Goal: Feedback & Contribution: Submit feedback/report problem

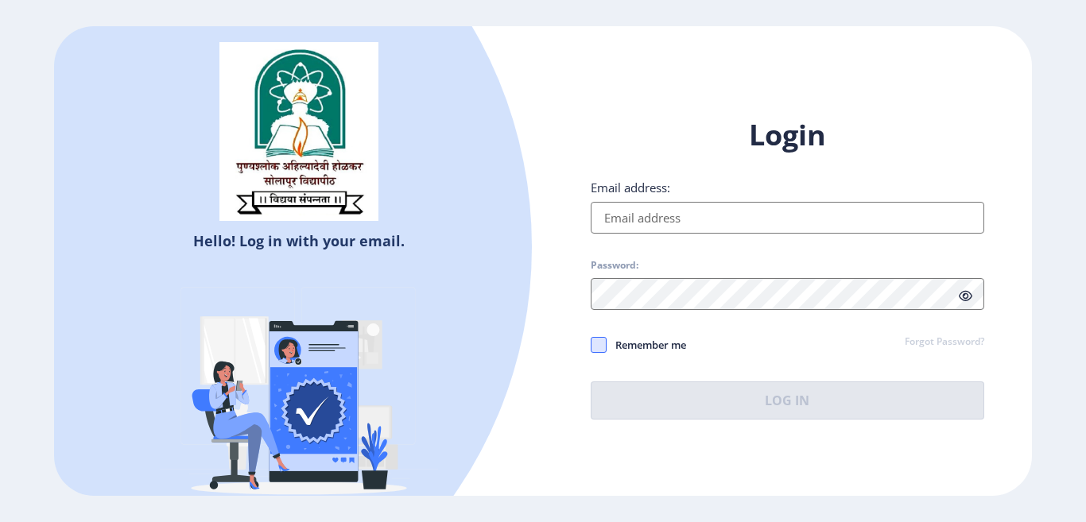
type input "[EMAIL_ADDRESS][DOMAIN_NAME]"
click at [602, 347] on span at bounding box center [599, 345] width 16 height 16
click at [591, 346] on input "Remember me" at bounding box center [591, 345] width 1 height 1
checkbox input "true"
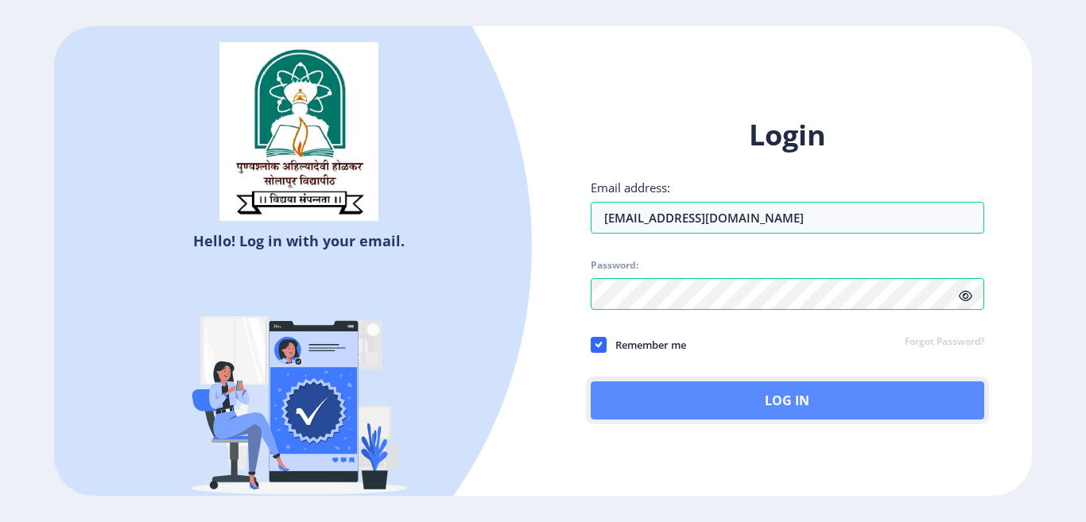
click at [739, 395] on button "Log In" at bounding box center [787, 401] width 393 height 38
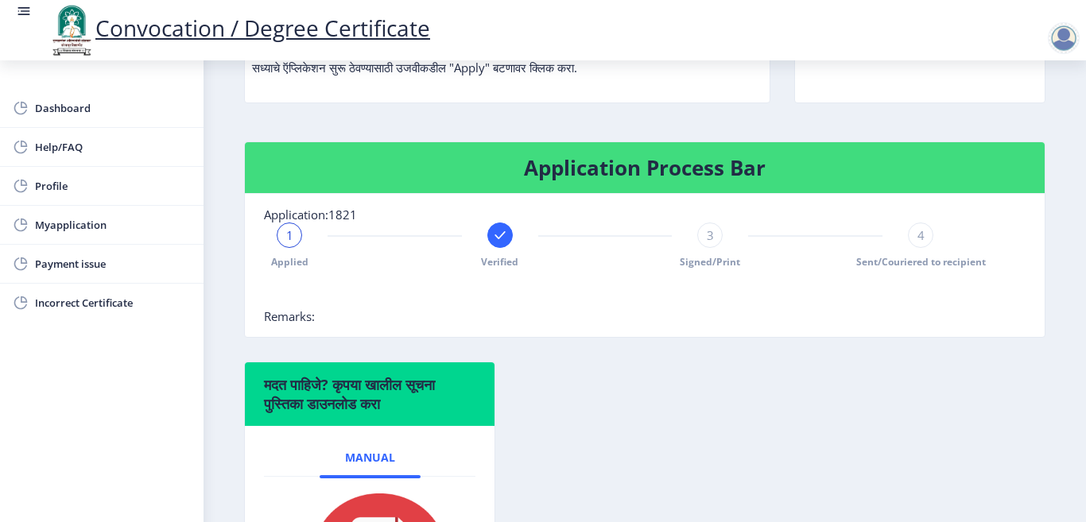
scroll to position [318, 0]
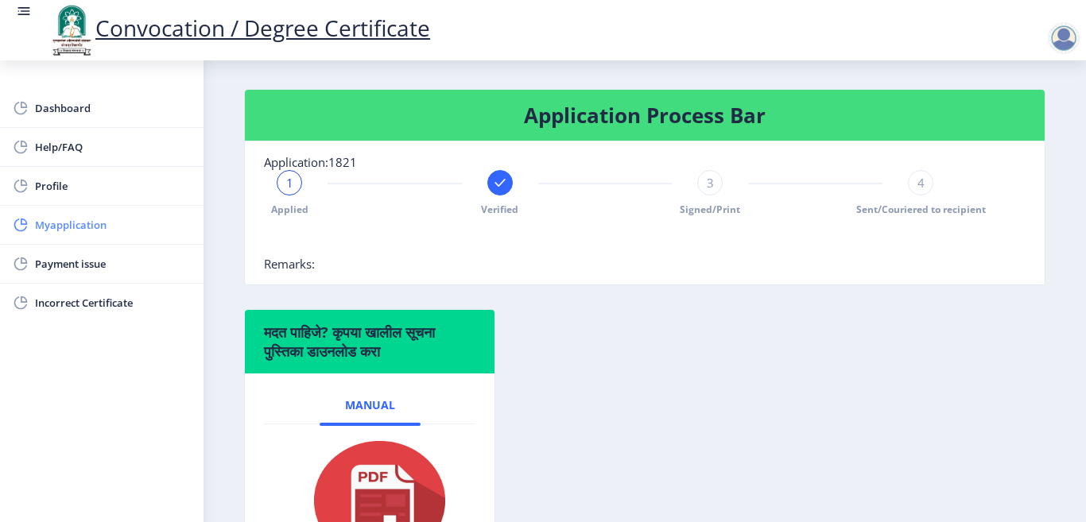
click at [64, 219] on span "Myapplication" at bounding box center [113, 224] width 156 height 19
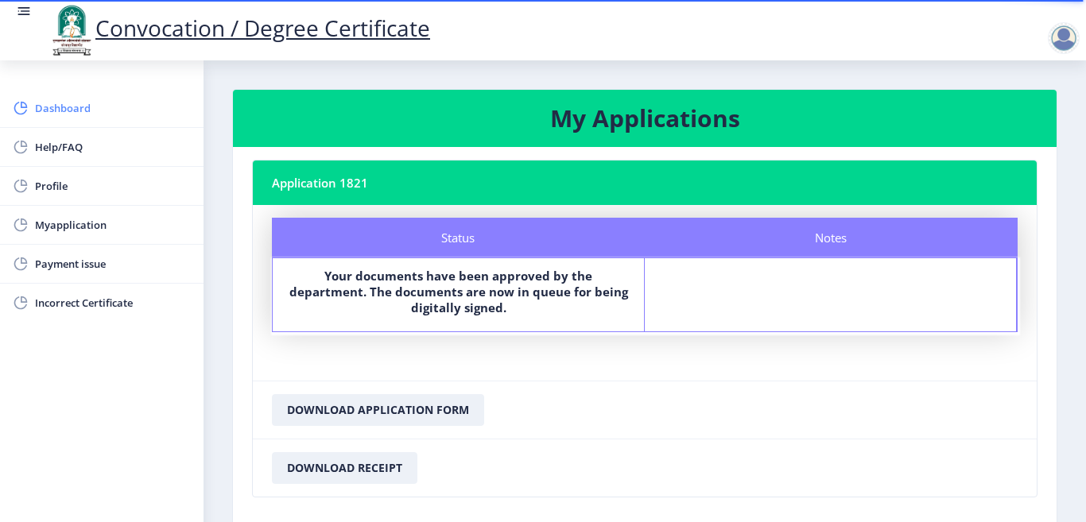
click at [48, 105] on span "Dashboard" at bounding box center [113, 108] width 156 height 19
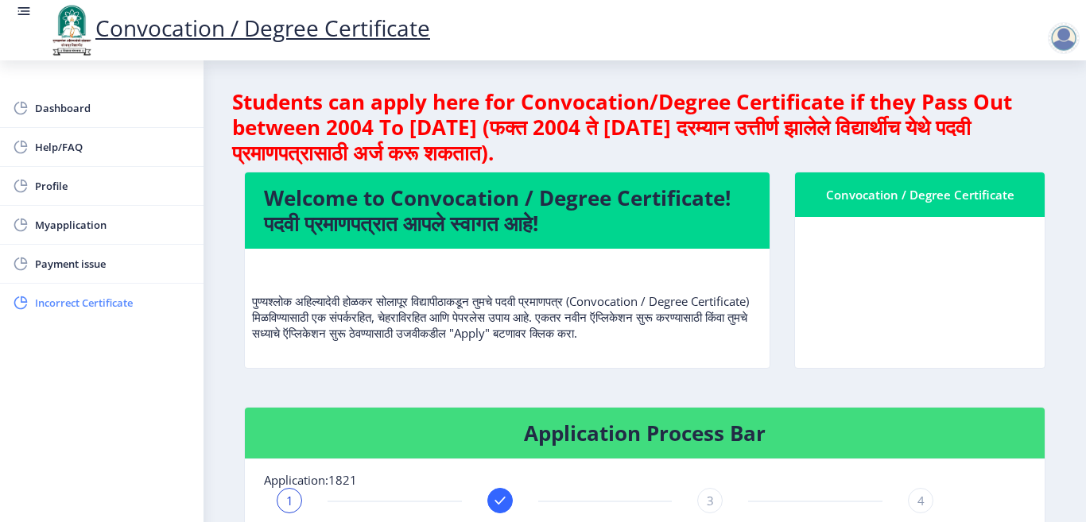
click at [79, 304] on span "Incorrect Certificate" at bounding box center [113, 302] width 156 height 19
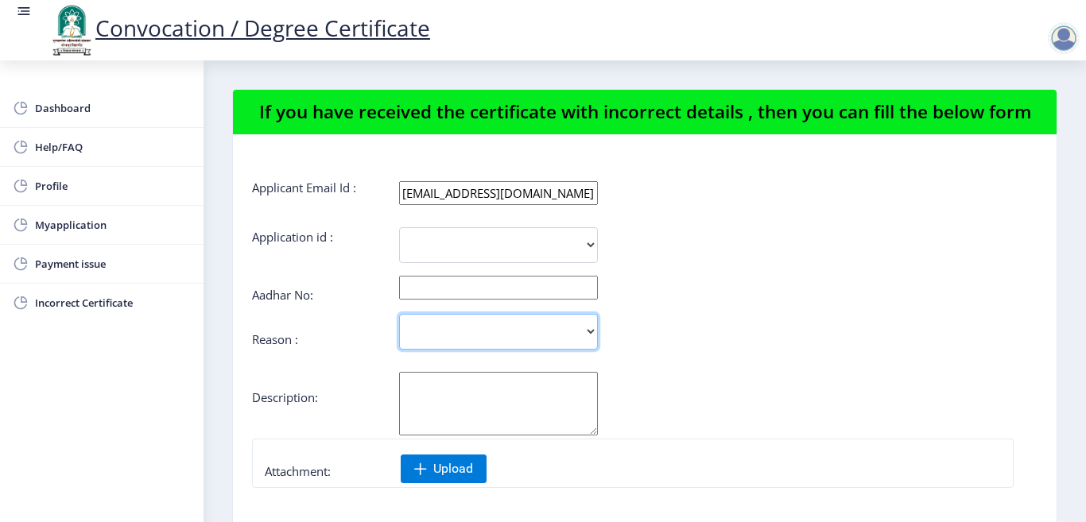
click at [440, 343] on select "Incorrect Course Name Incorrect Name/ Fathers Name Others" at bounding box center [498, 332] width 199 height 36
click at [424, 300] on input "text" at bounding box center [498, 288] width 199 height 24
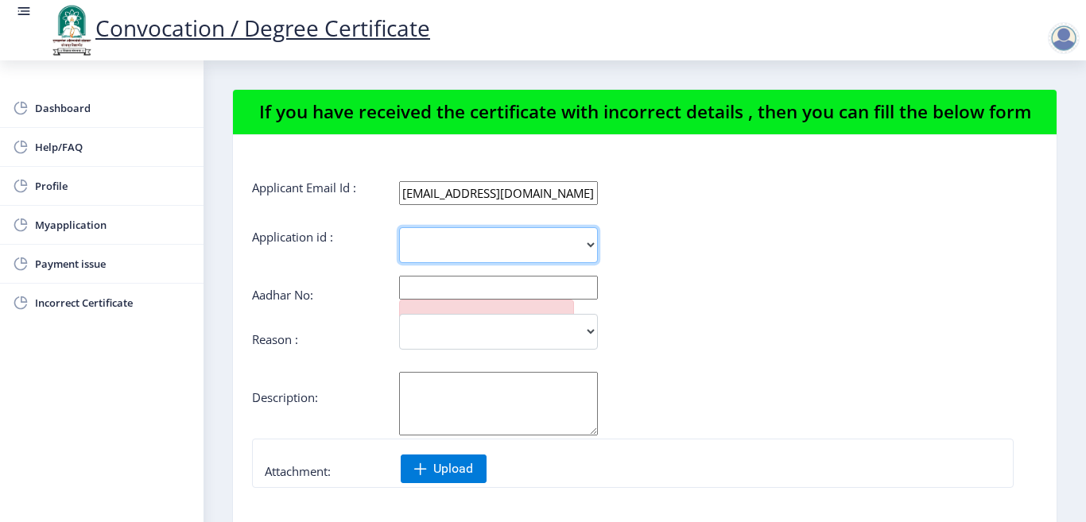
click at [418, 263] on select "1821" at bounding box center [498, 245] width 199 height 36
click at [782, 300] on div "Aadhar No:" at bounding box center [644, 293] width 785 height 13
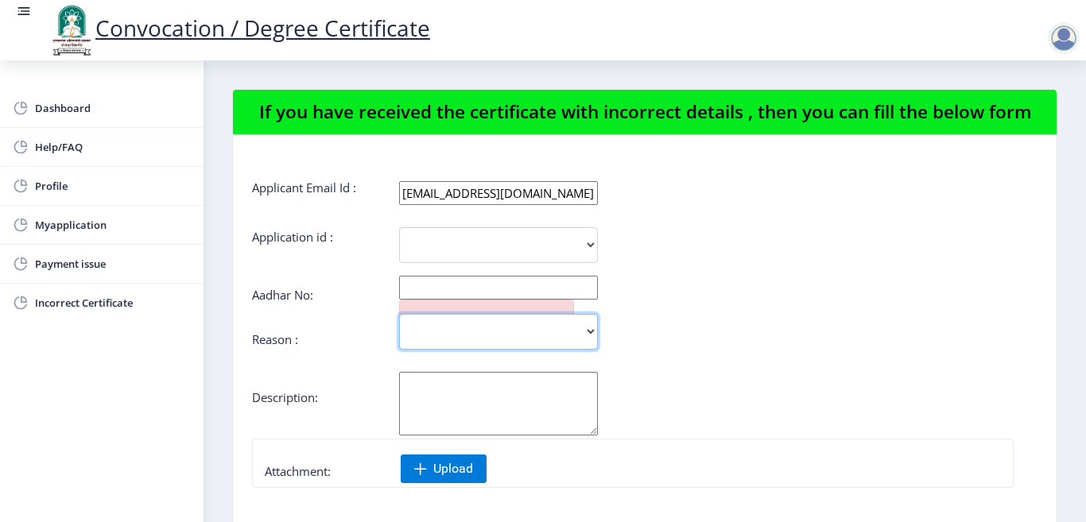
click at [445, 350] on select "Incorrect Course Name Incorrect Name/ Fathers Name Others" at bounding box center [498, 332] width 199 height 36
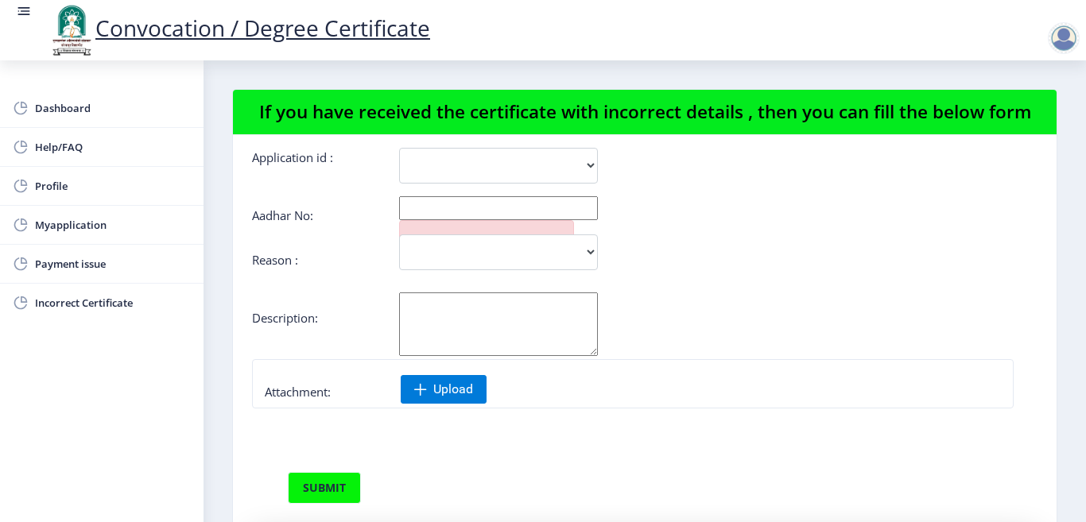
click at [420, 349] on textarea "Aadhar No:" at bounding box center [498, 325] width 199 height 64
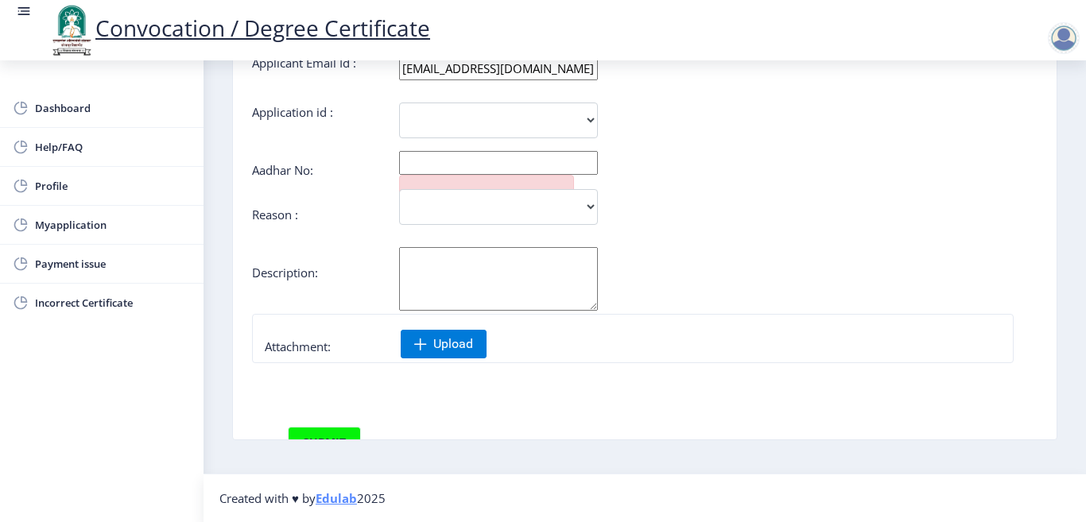
scroll to position [0, 0]
